Goal: Task Accomplishment & Management: Use online tool/utility

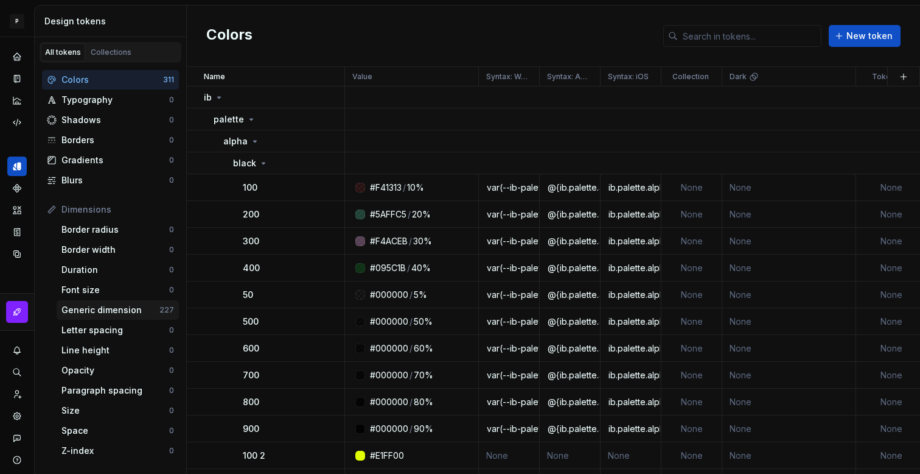
click at [108, 305] on div "Generic dimension" at bounding box center [110, 310] width 98 height 12
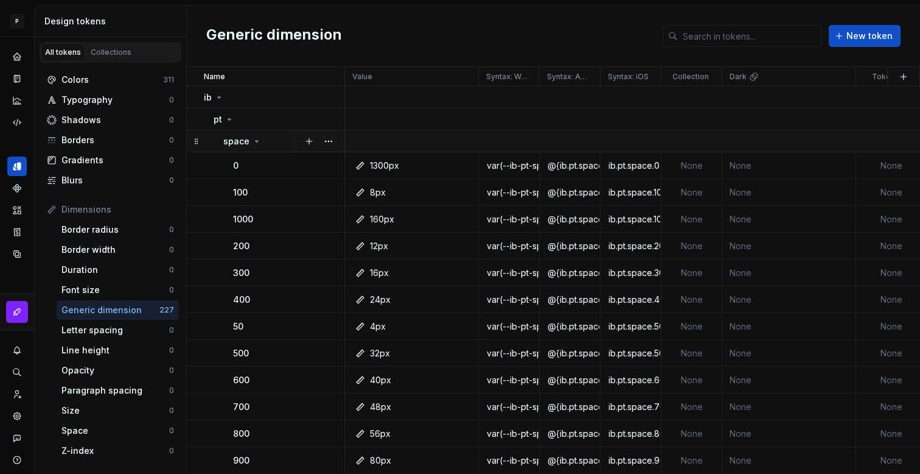
click at [254, 143] on icon at bounding box center [257, 141] width 10 height 10
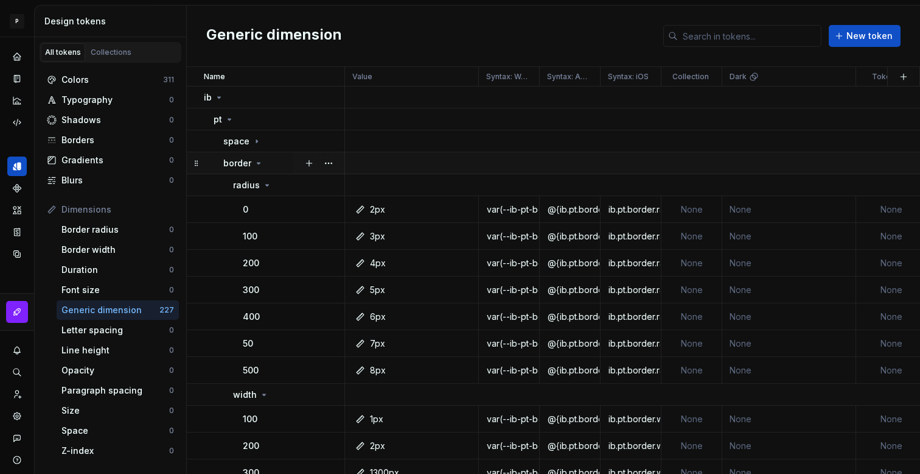
click at [255, 164] on icon at bounding box center [259, 163] width 10 height 10
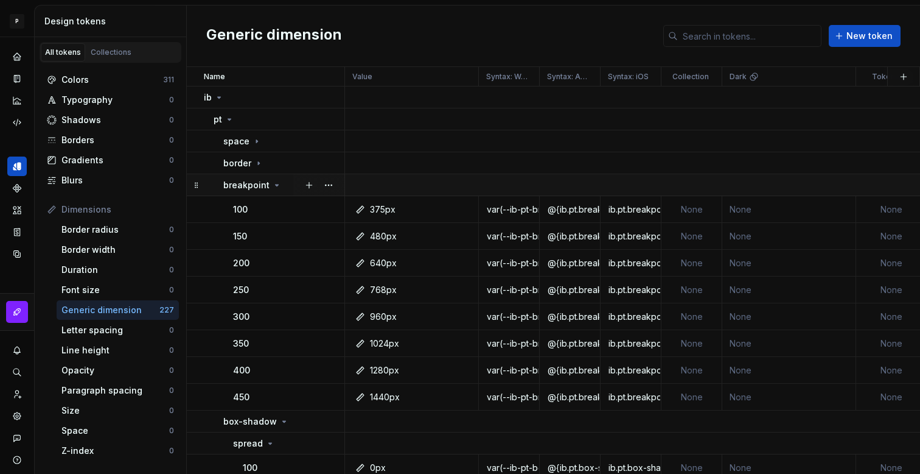
click at [259, 183] on p "breakpoint" at bounding box center [246, 185] width 46 height 12
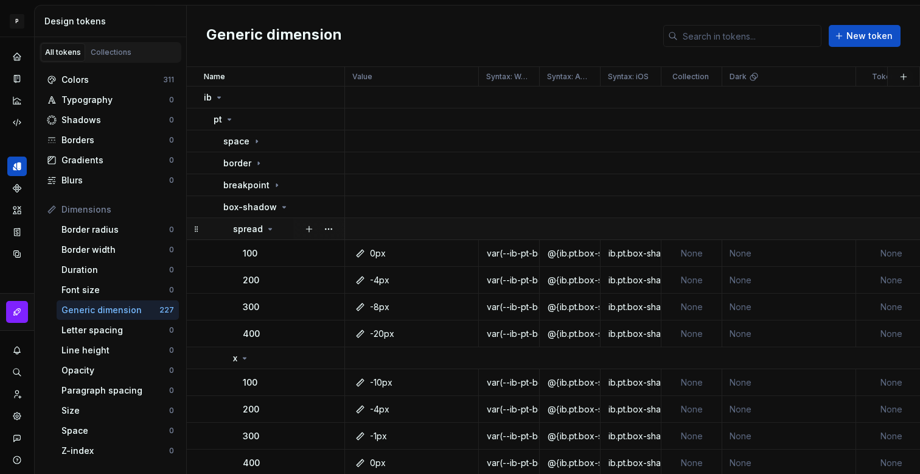
click at [268, 230] on icon at bounding box center [270, 229] width 10 height 10
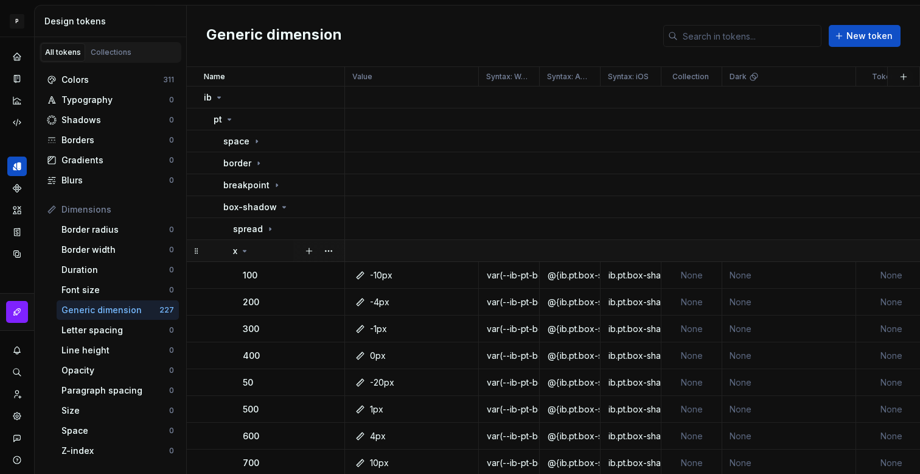
click at [250, 254] on div "x" at bounding box center [288, 251] width 111 height 12
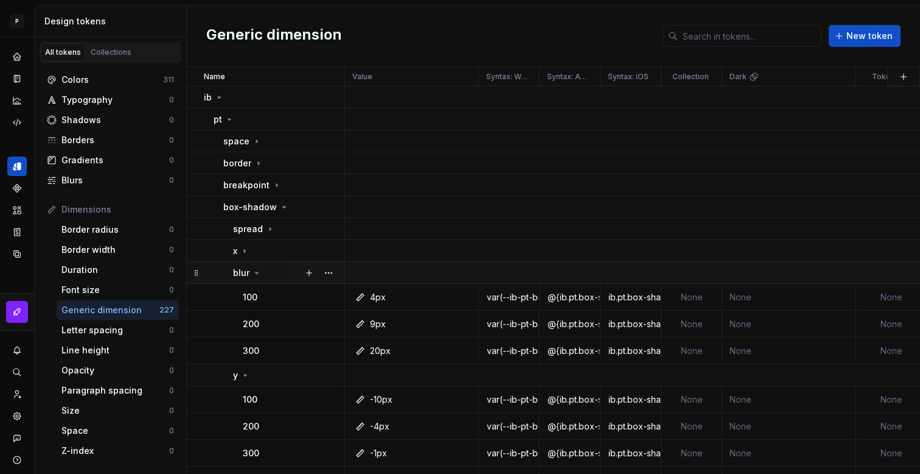
click at [261, 272] on div "blur" at bounding box center [288, 273] width 111 height 12
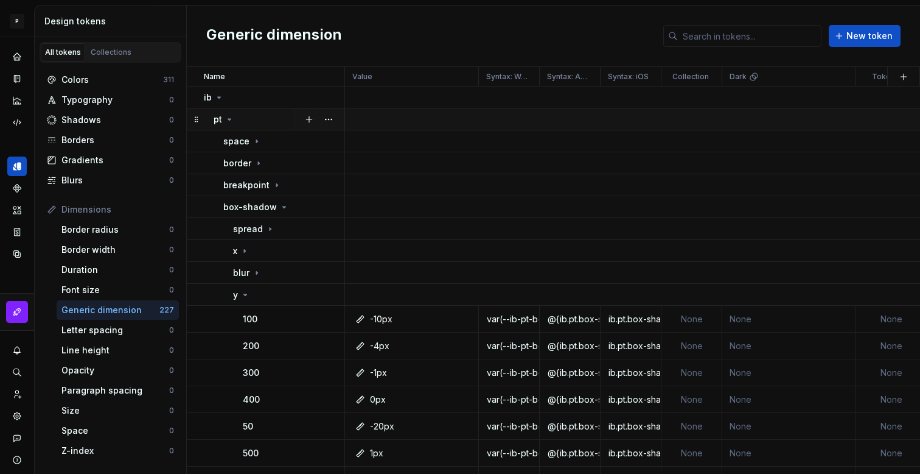
click at [226, 116] on icon at bounding box center [230, 119] width 10 height 10
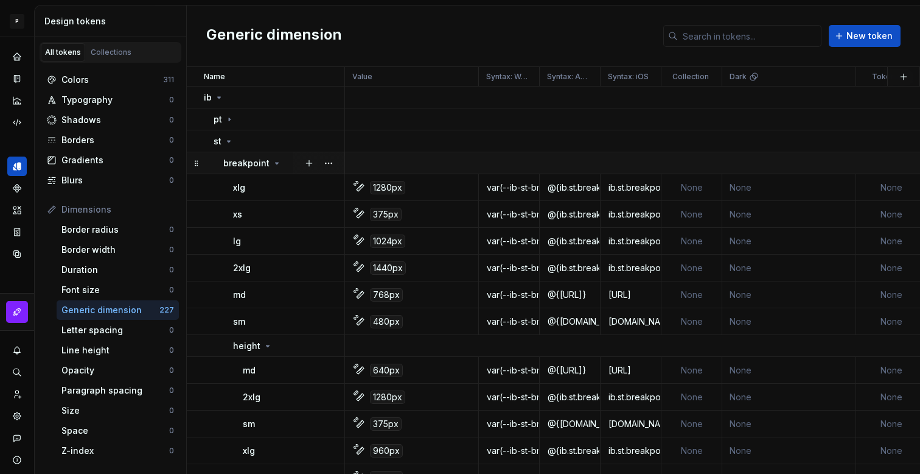
click at [273, 164] on icon at bounding box center [277, 163] width 10 height 10
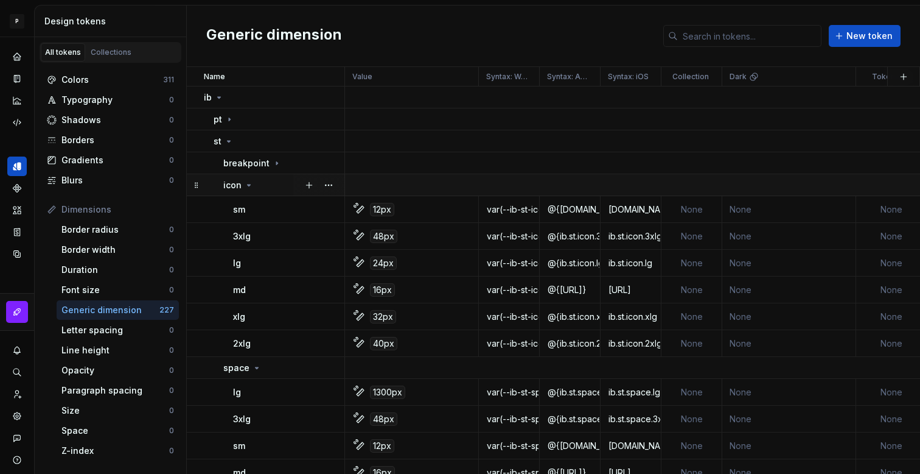
click at [247, 181] on icon at bounding box center [249, 185] width 10 height 10
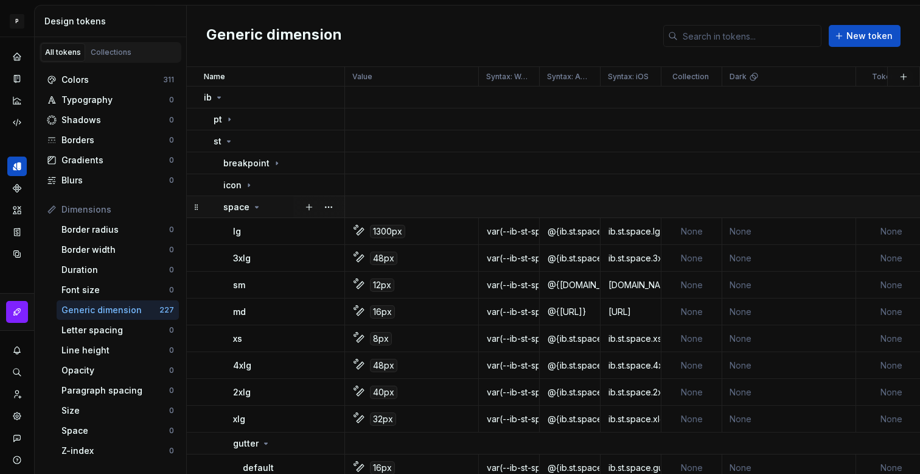
drag, startPoint x: 259, startPoint y: 205, endPoint x: 254, endPoint y: 217, distance: 12.6
click at [258, 205] on icon at bounding box center [257, 207] width 10 height 10
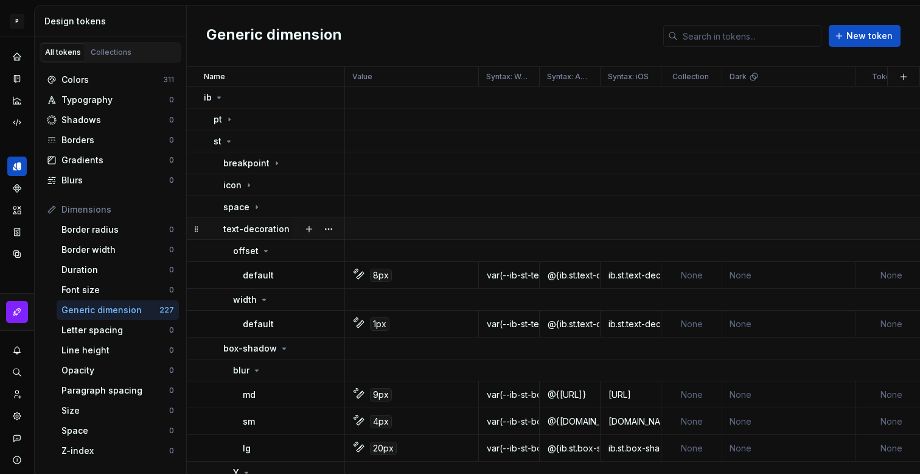
click at [284, 225] on p "text-decoration" at bounding box center [256, 229] width 66 height 12
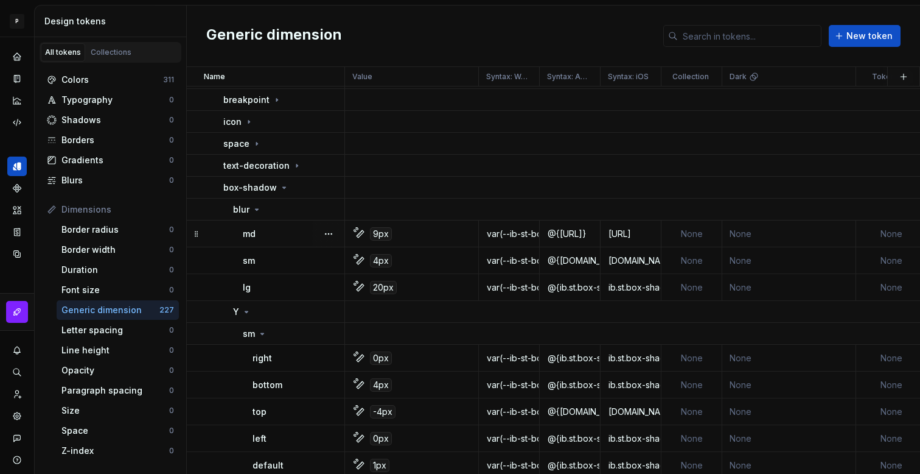
scroll to position [65, 4]
click at [273, 285] on div "lg" at bounding box center [293, 286] width 101 height 12
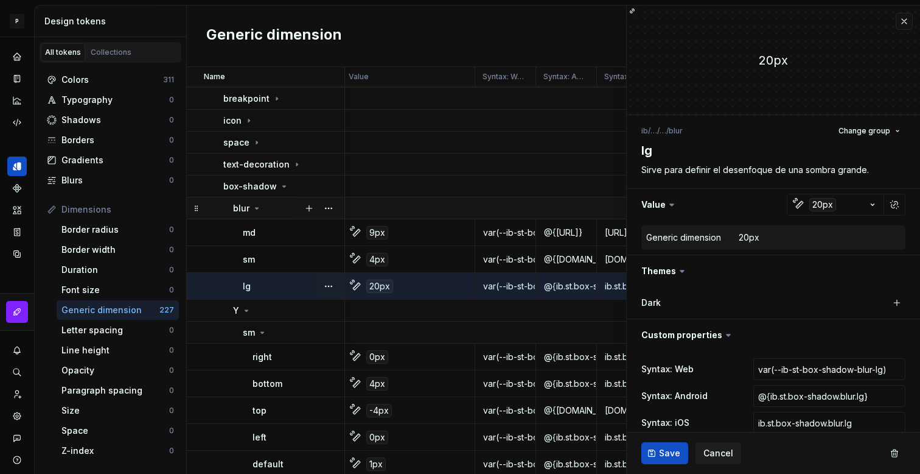
type textarea "*"
click at [96, 84] on div "Colors" at bounding box center [112, 80] width 102 height 12
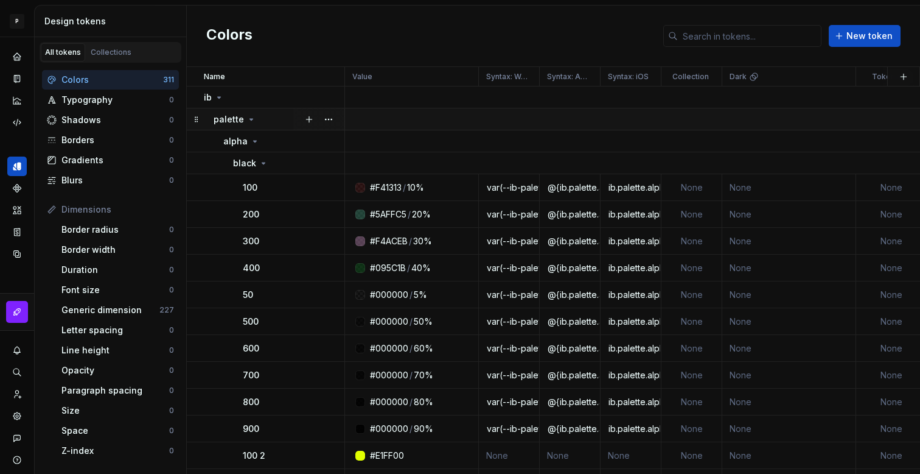
click at [254, 135] on div "alpha" at bounding box center [241, 141] width 37 height 12
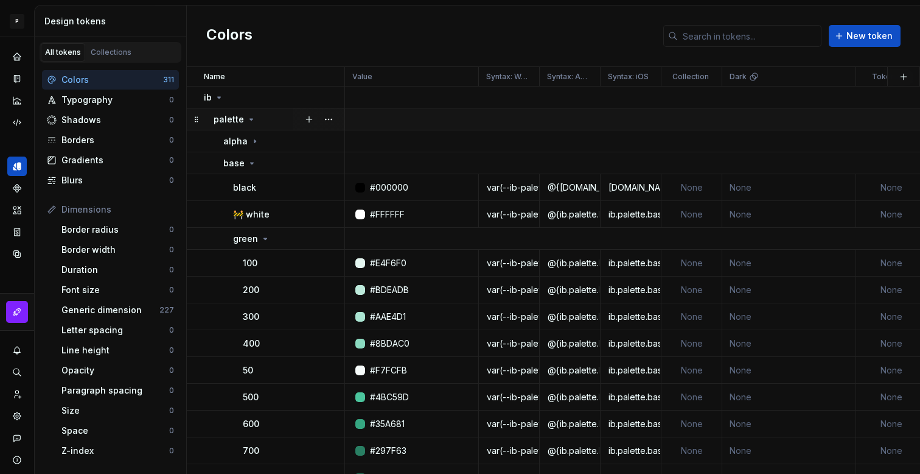
click at [250, 114] on icon at bounding box center [252, 119] width 10 height 10
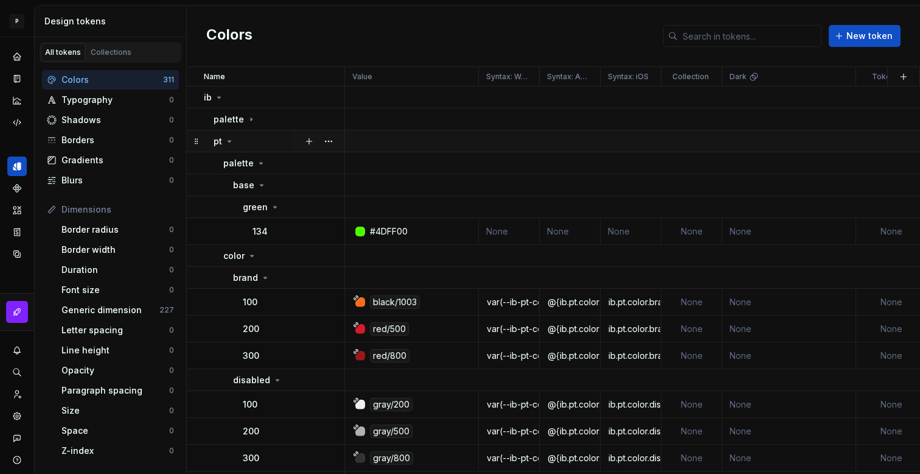
click at [230, 141] on icon at bounding box center [229, 141] width 3 height 1
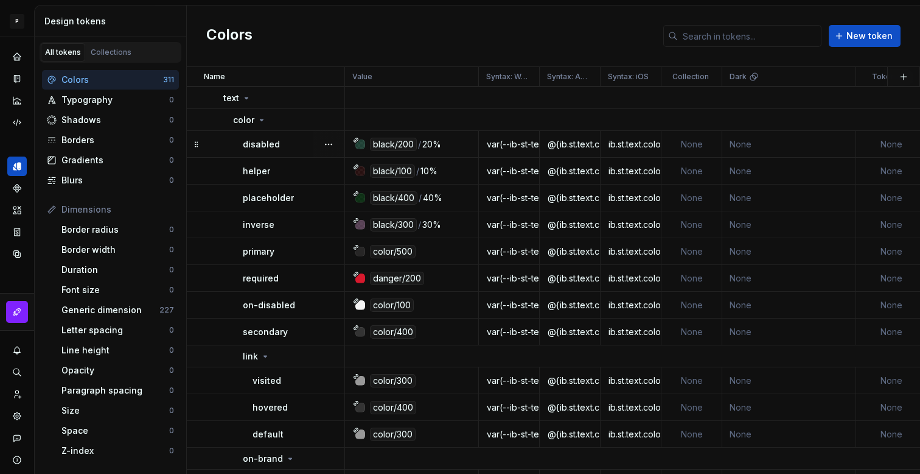
scroll to position [94, 0]
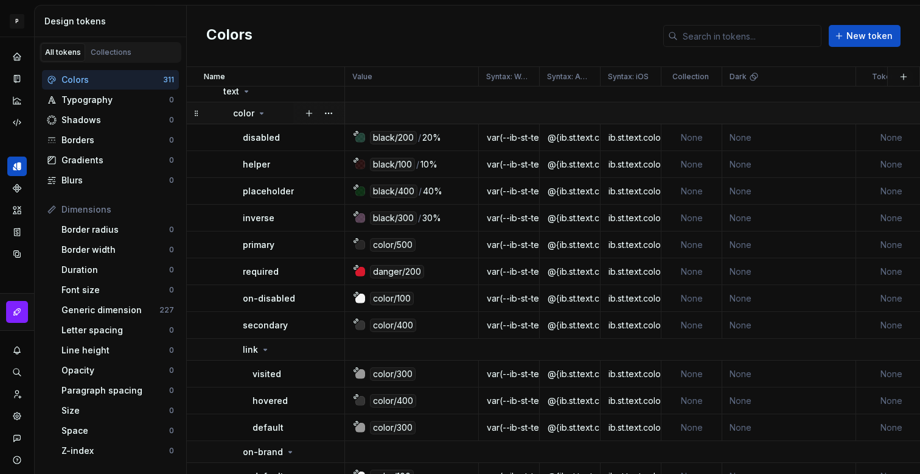
click at [265, 112] on icon at bounding box center [262, 113] width 10 height 10
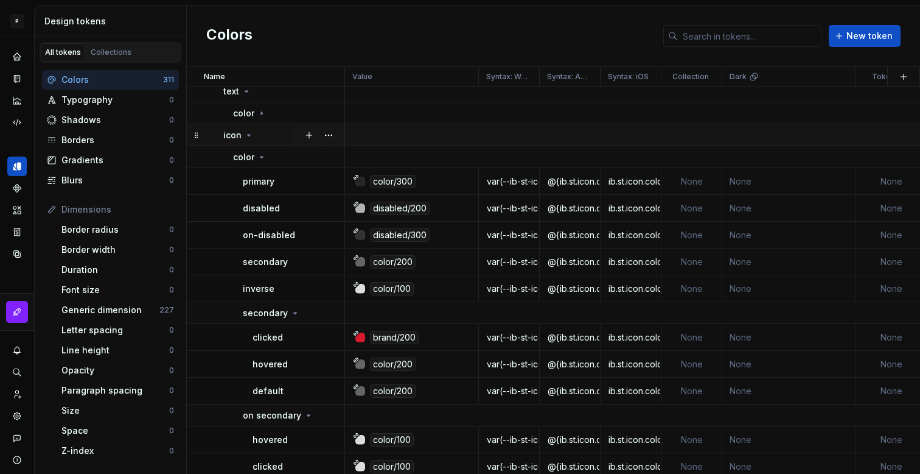
click at [250, 136] on icon at bounding box center [249, 135] width 10 height 10
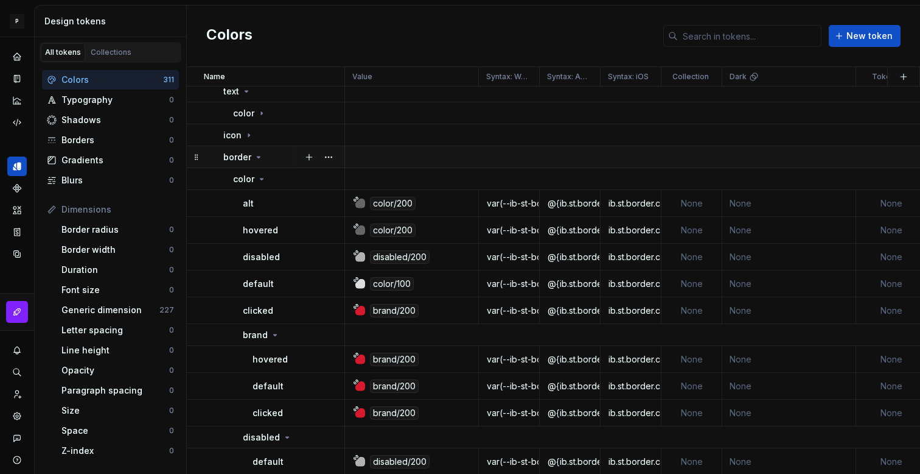
click at [256, 155] on icon at bounding box center [259, 157] width 10 height 10
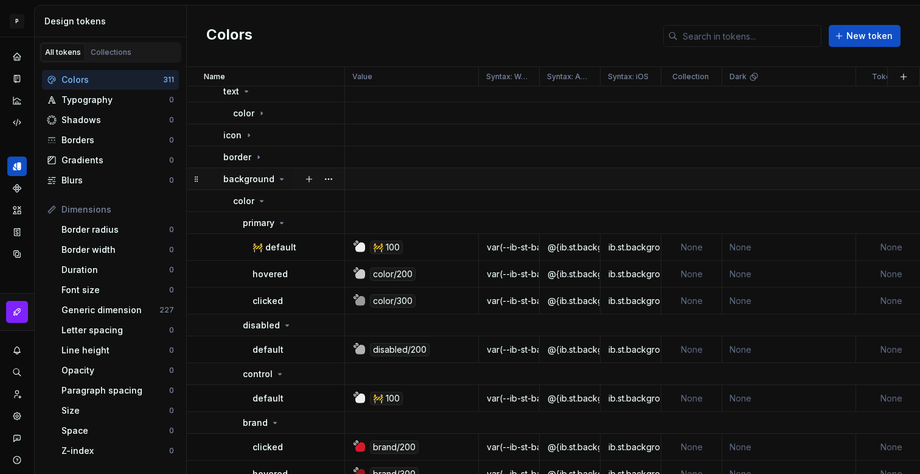
click at [277, 179] on icon at bounding box center [282, 179] width 10 height 10
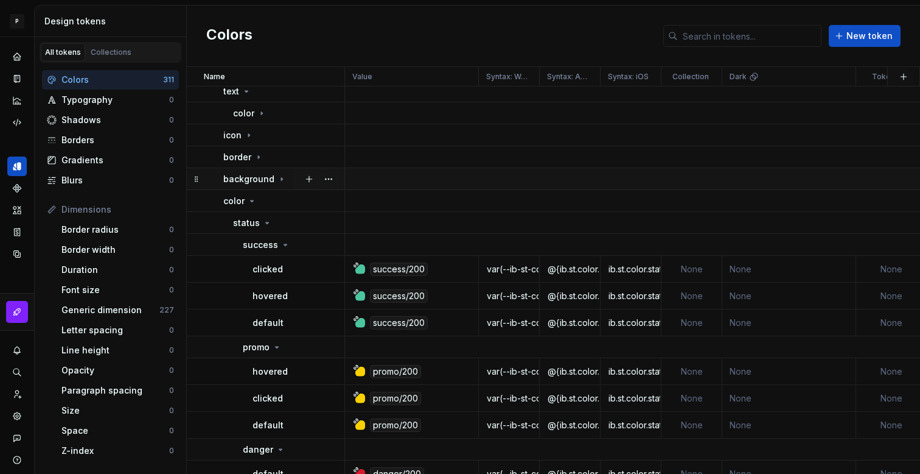
scroll to position [85, 0]
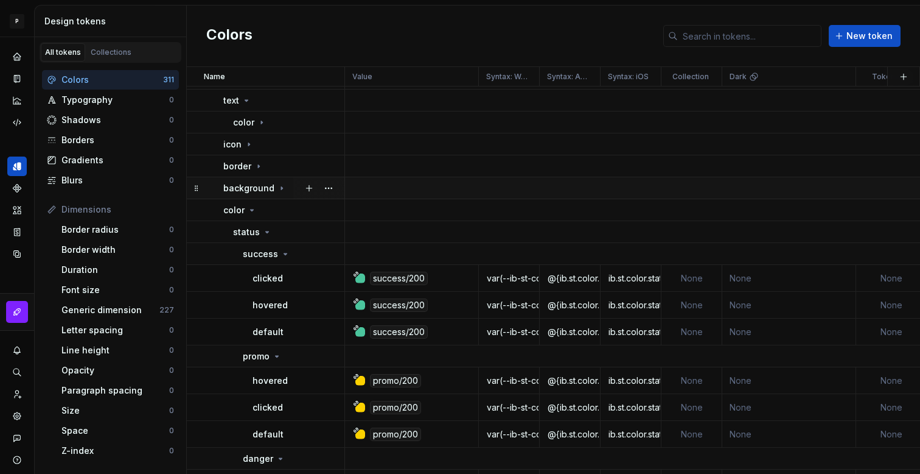
drag, startPoint x: 248, startPoint y: 213, endPoint x: 256, endPoint y: 213, distance: 7.9
click at [250, 213] on icon at bounding box center [252, 210] width 10 height 10
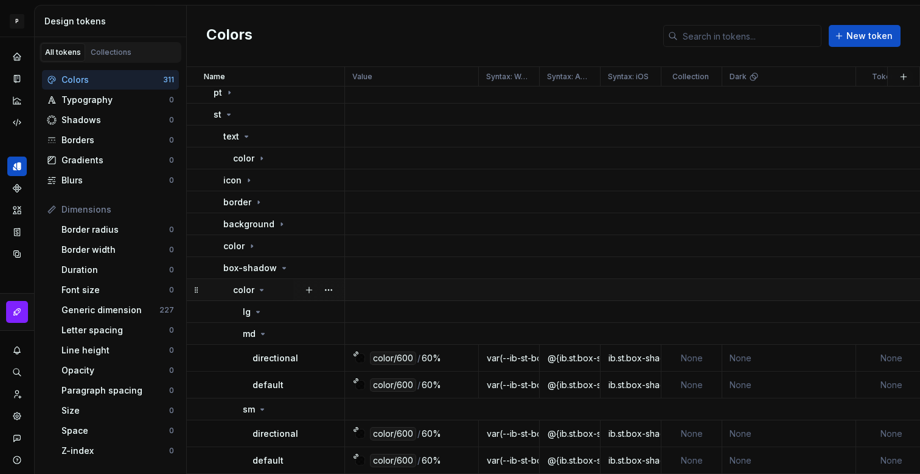
click at [263, 337] on icon at bounding box center [263, 334] width 10 height 10
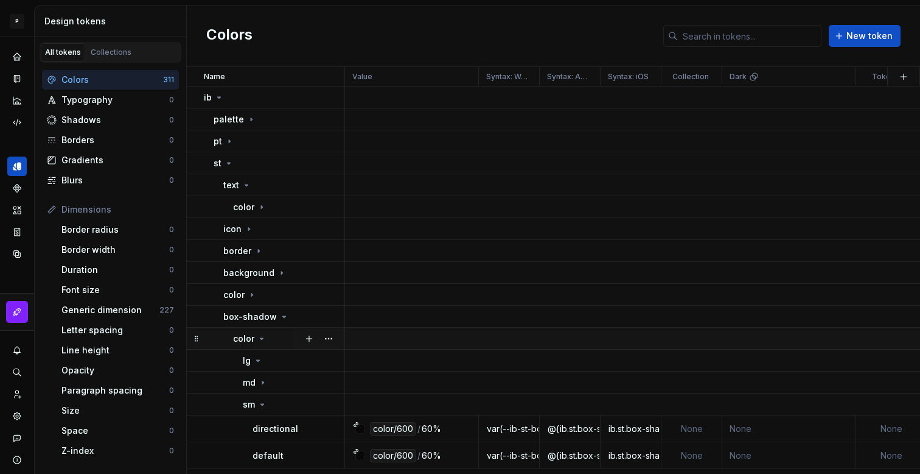
scroll to position [0, 0]
click at [258, 358] on icon at bounding box center [258, 361] width 10 height 10
click at [258, 362] on icon at bounding box center [258, 361] width 10 height 10
click at [258, 363] on icon at bounding box center [258, 361] width 10 height 10
